Goal: Check status

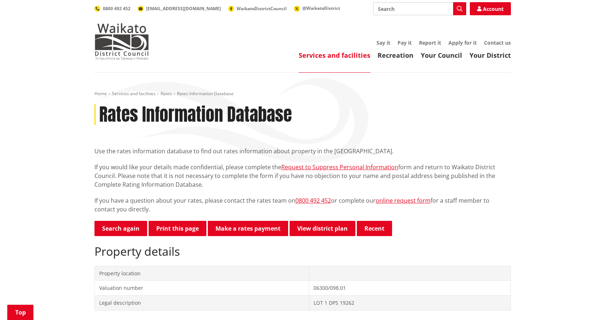
scroll to position [582, 0]
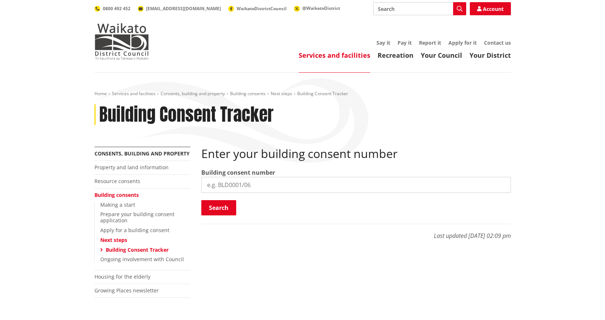
click at [236, 183] on input "search" at bounding box center [356, 185] width 310 height 16
type input "bld0145/26"
click at [217, 206] on button "Search" at bounding box center [218, 207] width 35 height 15
